Goal: Task Accomplishment & Management: Use online tool/utility

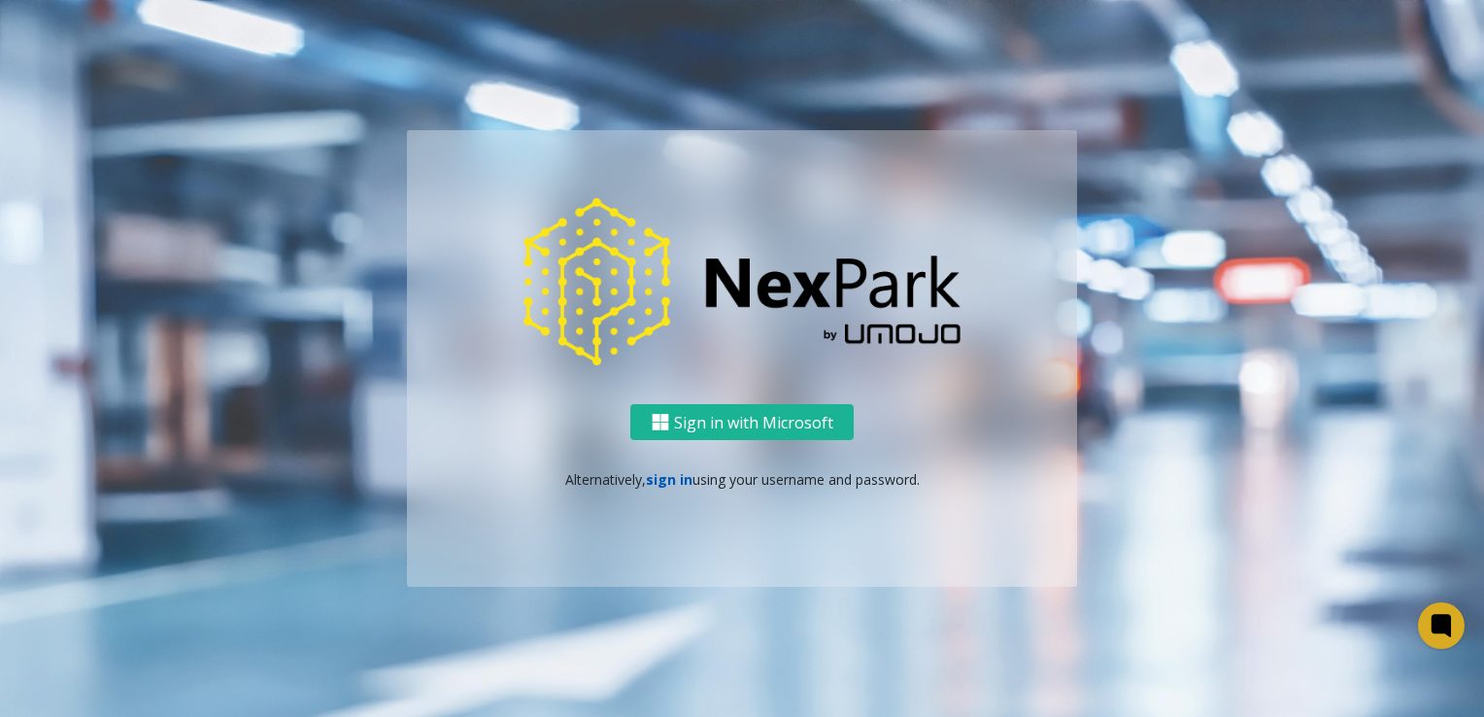
click at [672, 483] on link "sign in" at bounding box center [669, 479] width 47 height 18
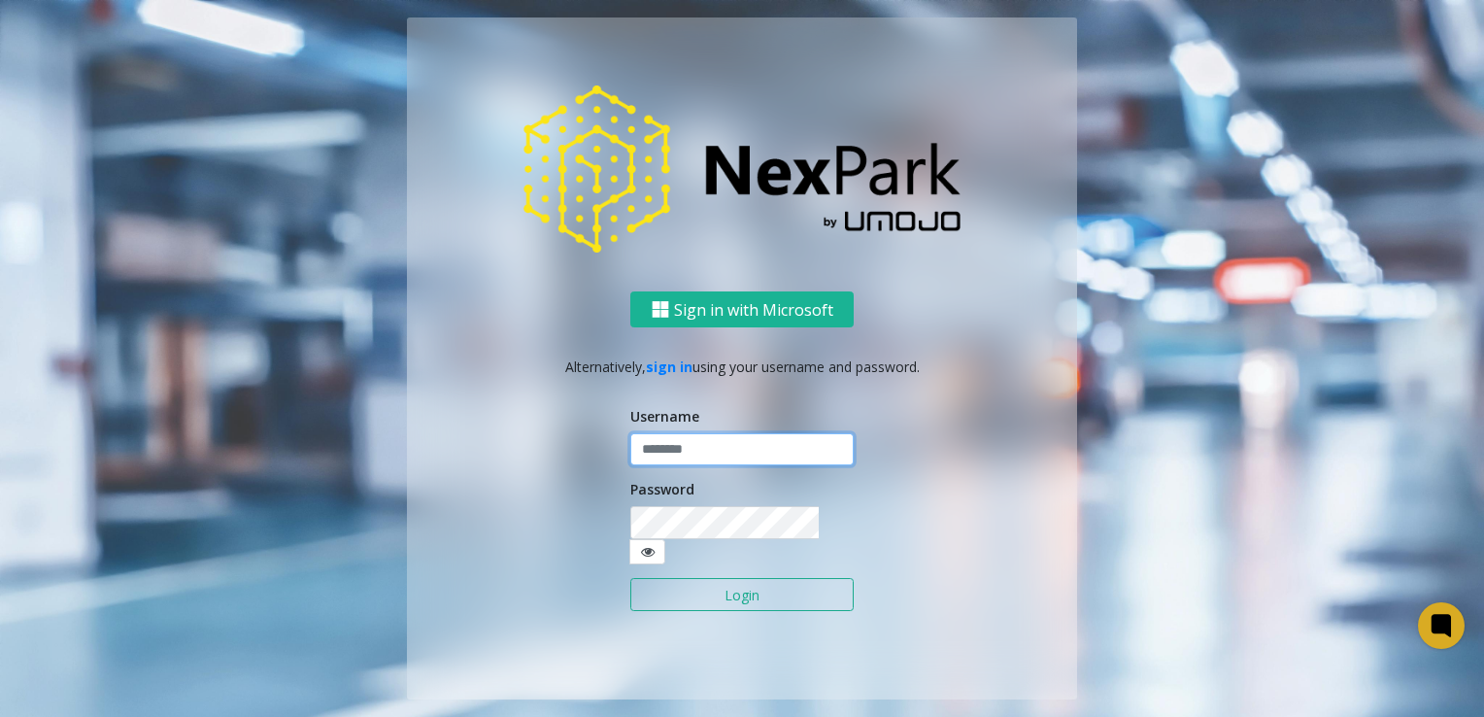
click at [676, 461] on input "text" at bounding box center [741, 449] width 223 height 33
type input "******"
click at [762, 586] on button "Login" at bounding box center [741, 594] width 223 height 33
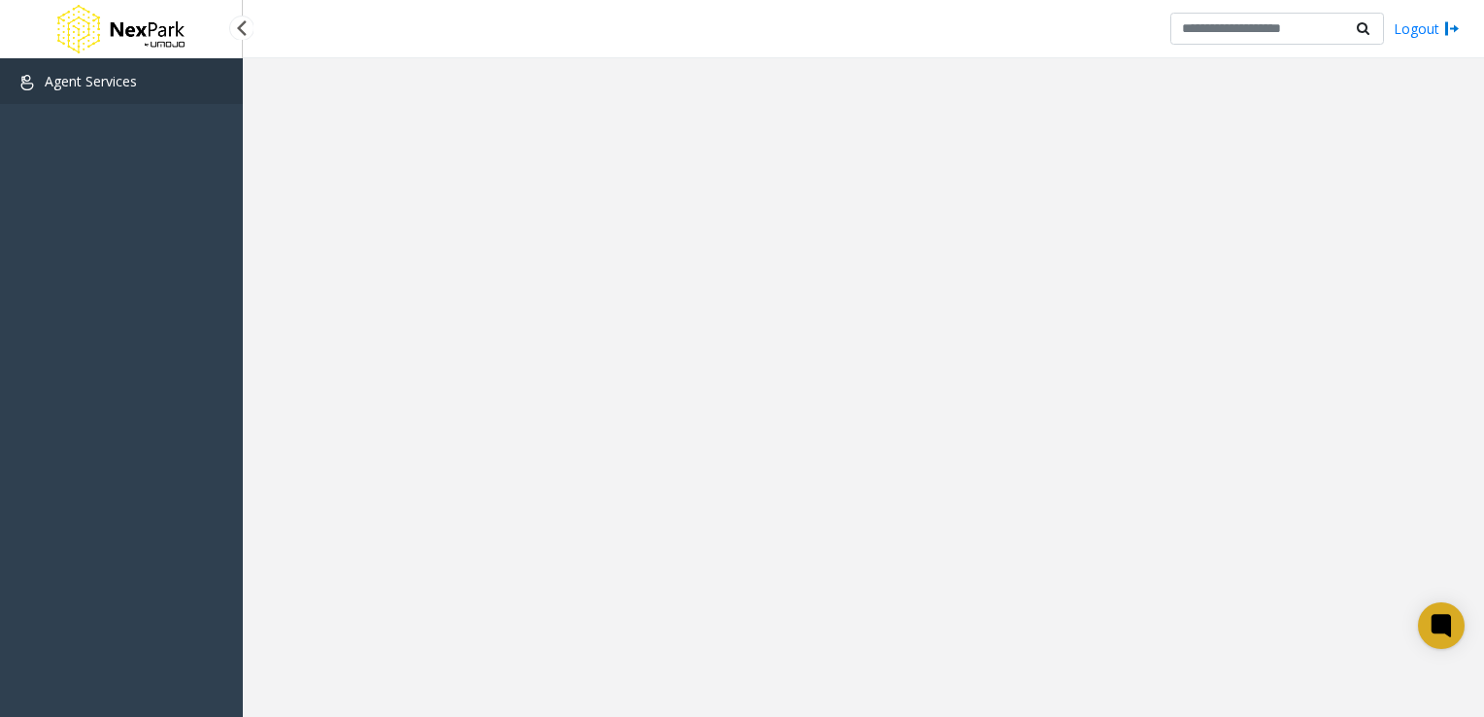
click at [51, 87] on span "Agent Services" at bounding box center [91, 81] width 92 height 18
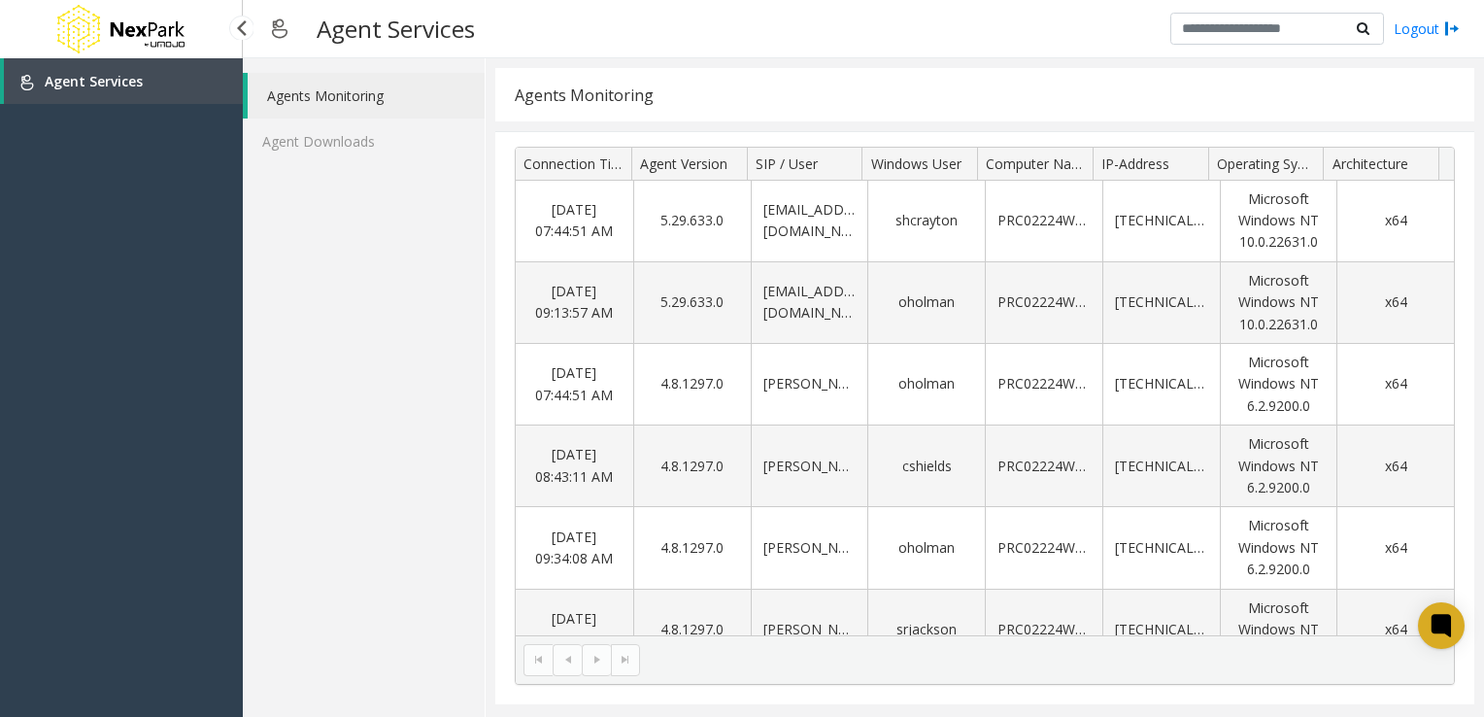
click at [21, 84] on img at bounding box center [27, 83] width 16 height 16
click at [140, 29] on img at bounding box center [120, 29] width 136 height 58
click at [67, 37] on img at bounding box center [120, 29] width 136 height 58
click at [305, 189] on div "Agents Monitoring Agent Downloads" at bounding box center [364, 387] width 243 height 659
click at [622, 659] on kendo-pager-next-buttons at bounding box center [611, 659] width 58 height 31
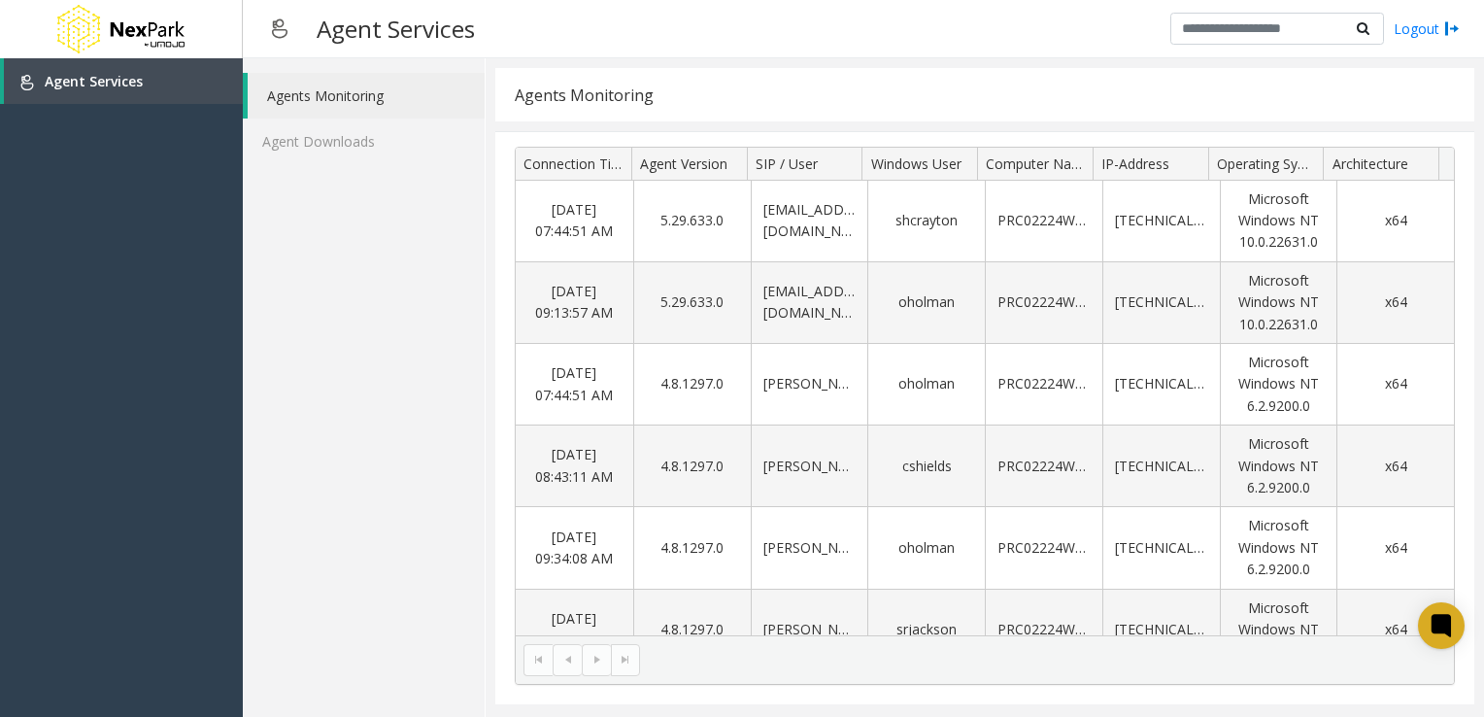
click at [545, 657] on kendo-pager-prev-buttons at bounding box center [553, 659] width 58 height 31
click at [309, 138] on link "Agent Downloads" at bounding box center [364, 141] width 242 height 46
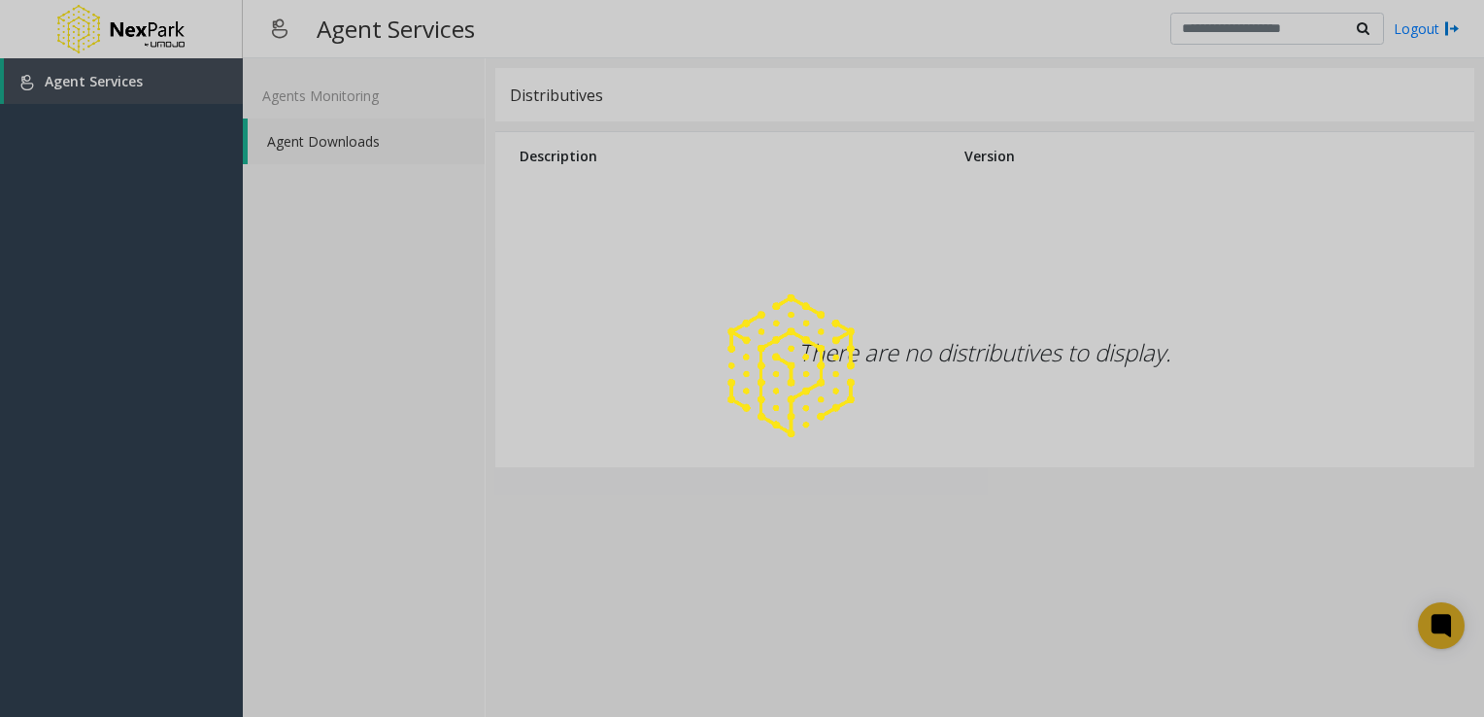
click at [309, 96] on div at bounding box center [742, 358] width 1484 height 717
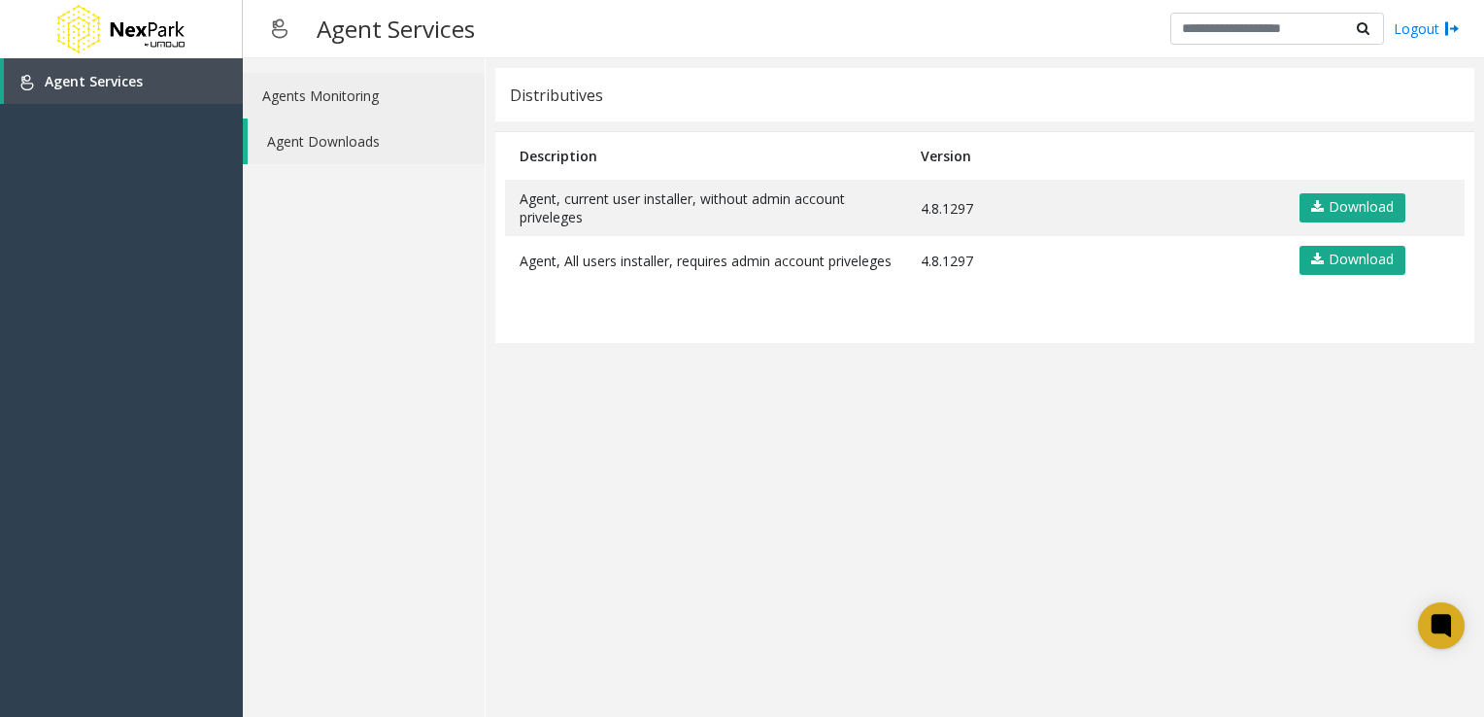
click at [265, 98] on link "Agents Monitoring" at bounding box center [364, 96] width 242 height 46
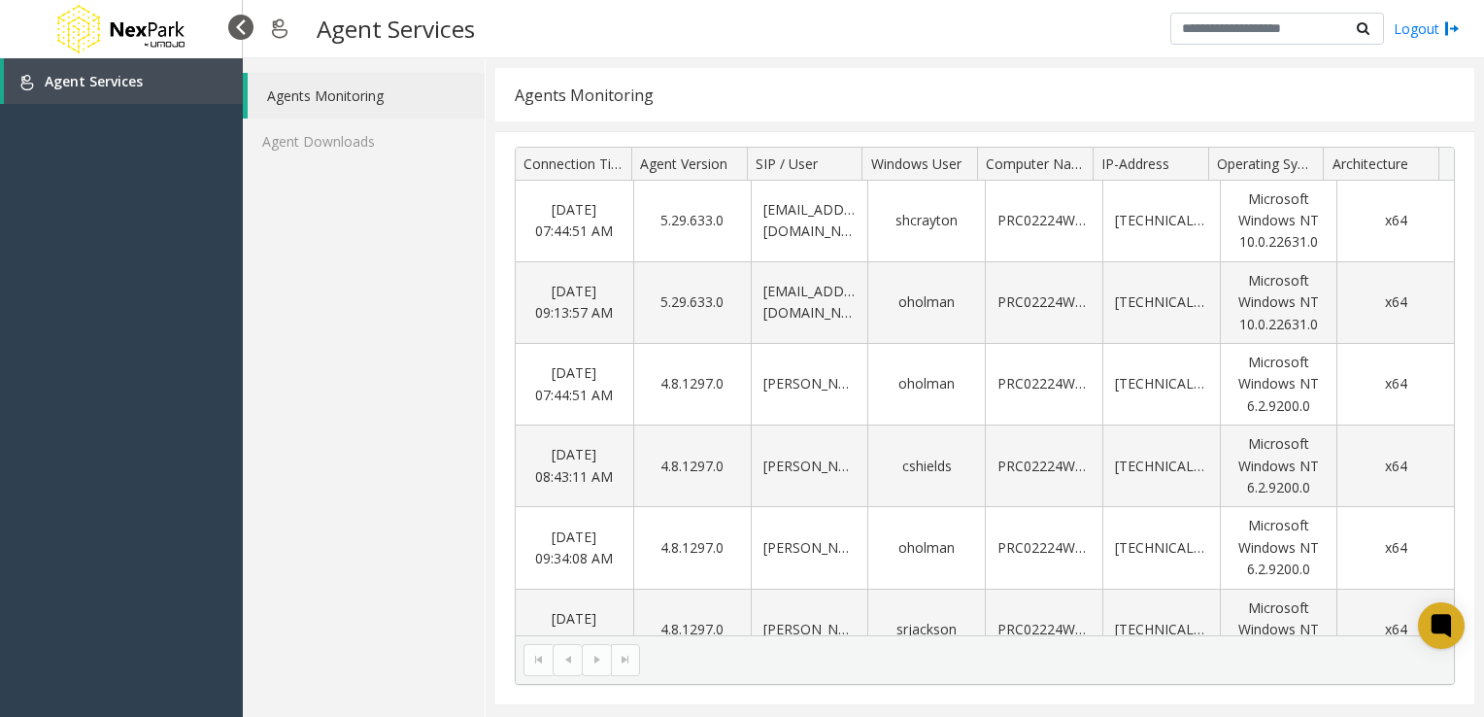
click at [237, 29] on div at bounding box center [240, 27] width 25 height 25
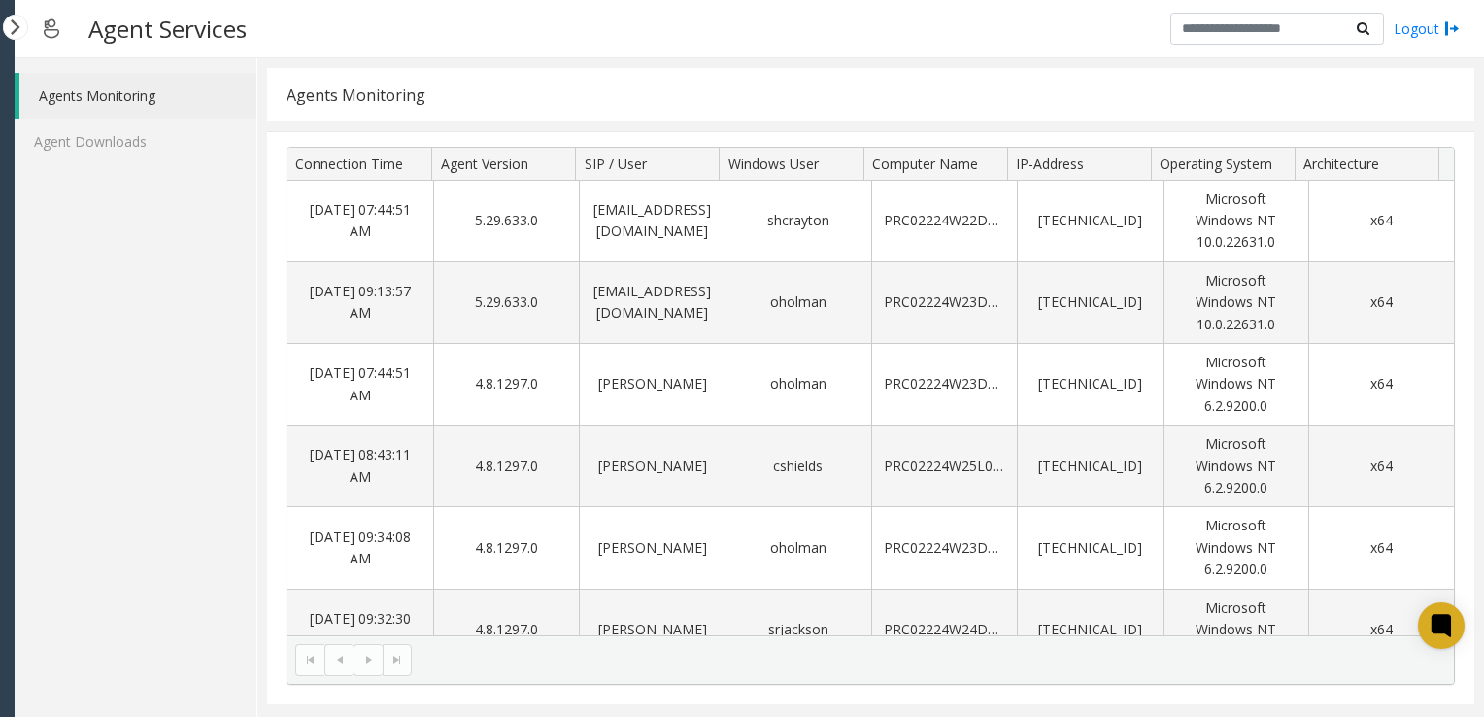
click at [51, 33] on img at bounding box center [51, 29] width 35 height 48
click at [21, 99] on link "Agents Monitoring" at bounding box center [137, 96] width 237 height 46
drag, startPoint x: 3, startPoint y: 127, endPoint x: -2, endPoint y: 154, distance: 27.6
click at [0, 154] on html "Powered by Umojo © 2025 Agent Services Logout Agents Monitoring Agent Downloads…" at bounding box center [742, 358] width 1484 height 717
drag, startPoint x: 464, startPoint y: 92, endPoint x: 357, endPoint y: 91, distance: 106.8
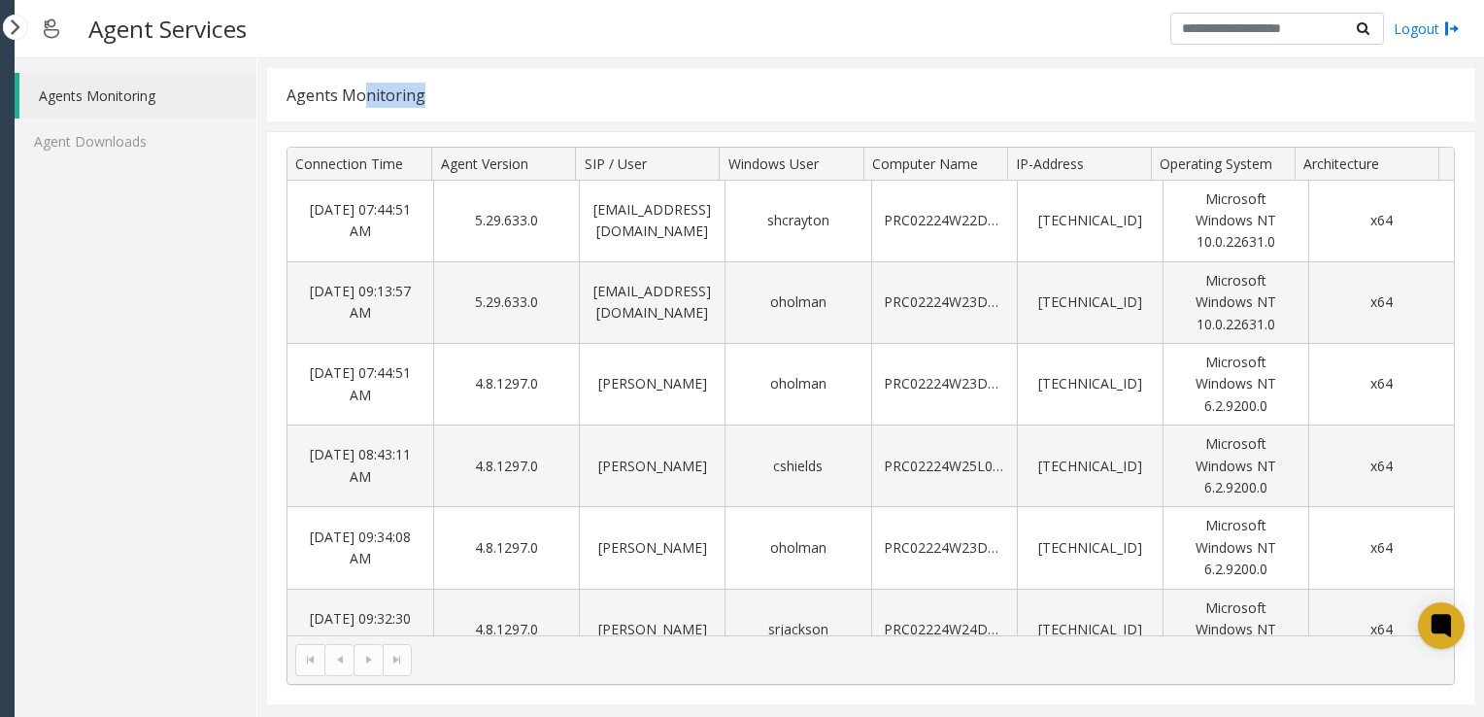
click at [357, 91] on div "Agents Monitoring" at bounding box center [870, 94] width 1207 height 53
drag, startPoint x: 357, startPoint y: 91, endPoint x: 649, endPoint y: 95, distance: 291.4
click at [649, 95] on div "Agents Monitoring" at bounding box center [870, 94] width 1207 height 53
click at [494, 90] on div "Agents Monitoring" at bounding box center [870, 94] width 1207 height 53
drag, startPoint x: 423, startPoint y: 92, endPoint x: 272, endPoint y: 97, distance: 150.6
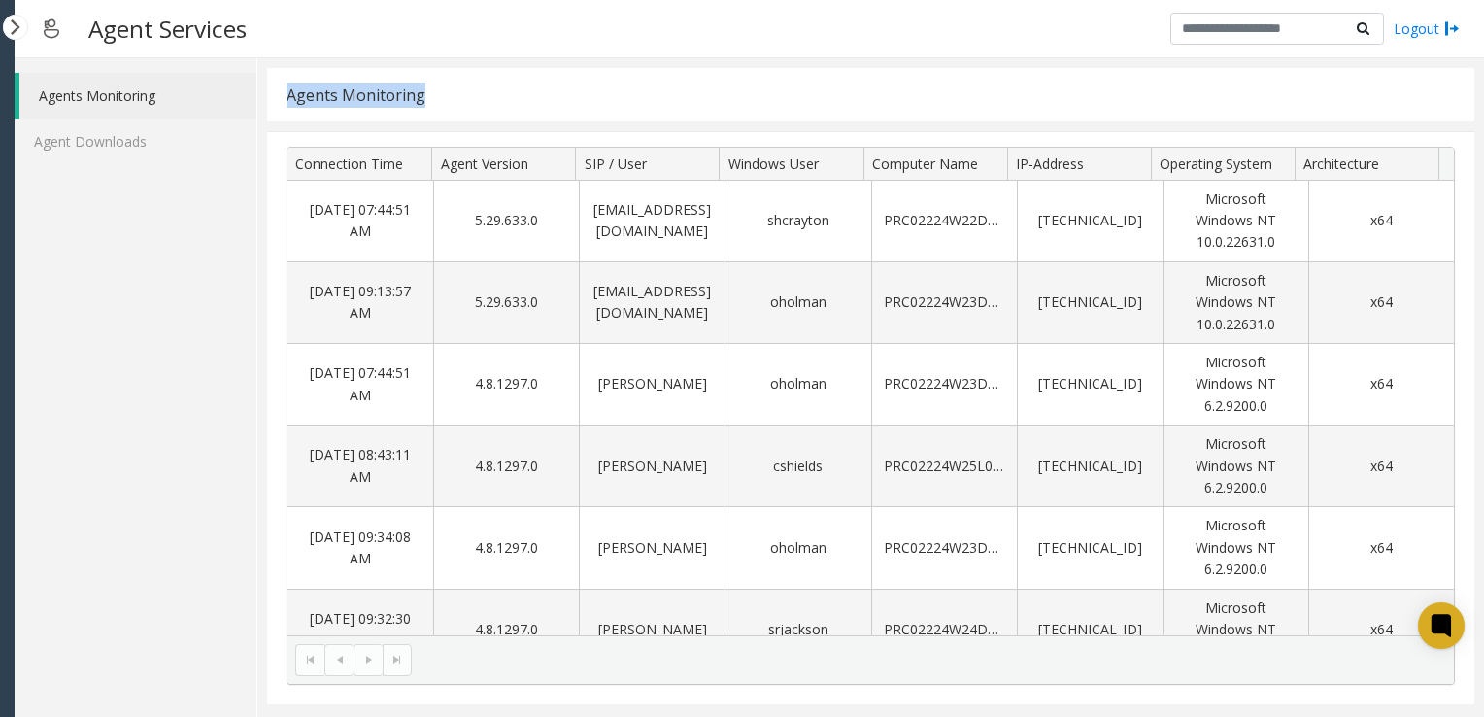
click at [272, 97] on div "Agents Monitoring" at bounding box center [870, 94] width 1207 height 53
click at [112, 244] on div "Agents Monitoring Agent Downloads" at bounding box center [136, 387] width 243 height 659
